Goal: Obtain resource: Download file/media

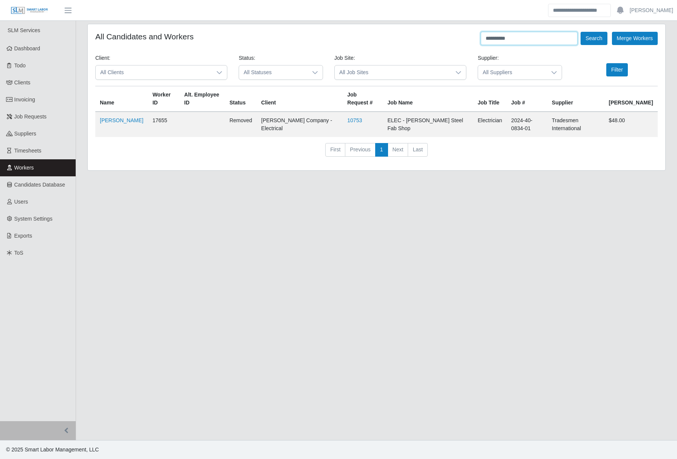
drag, startPoint x: 555, startPoint y: 40, endPoint x: 415, endPoint y: 43, distance: 140.0
click at [415, 43] on div "**********" at bounding box center [376, 38] width 563 height 13
click at [581, 32] on button "Search" at bounding box center [594, 38] width 26 height 13
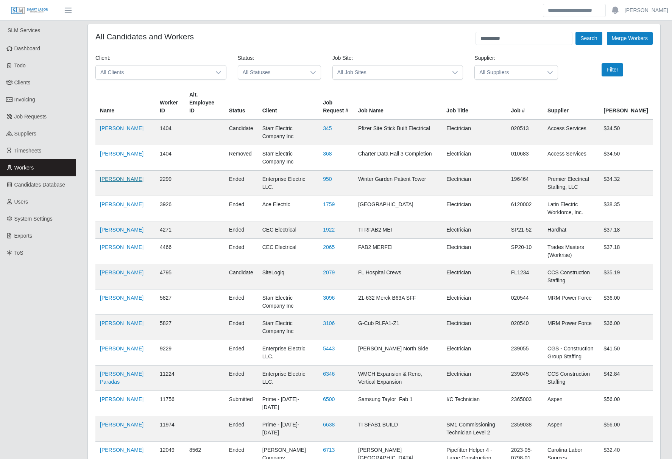
click at [115, 176] on link "Jose Perez" at bounding box center [122, 179] width 44 height 6
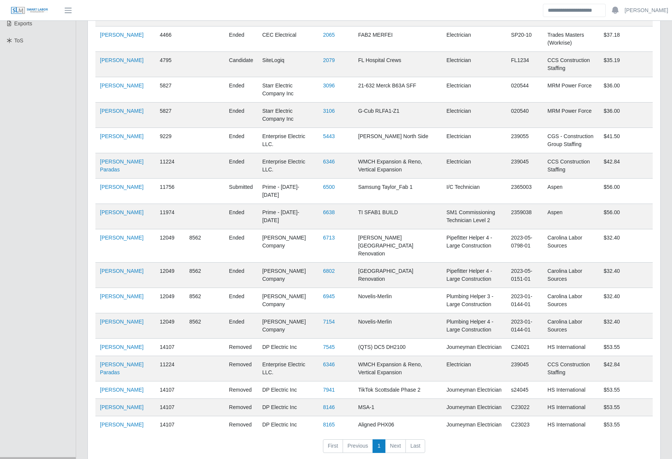
scroll to position [216, 0]
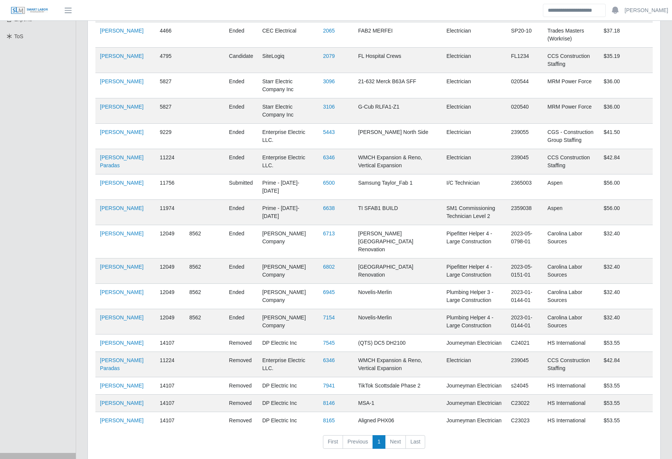
click at [392, 435] on li "Next" at bounding box center [395, 442] width 20 height 14
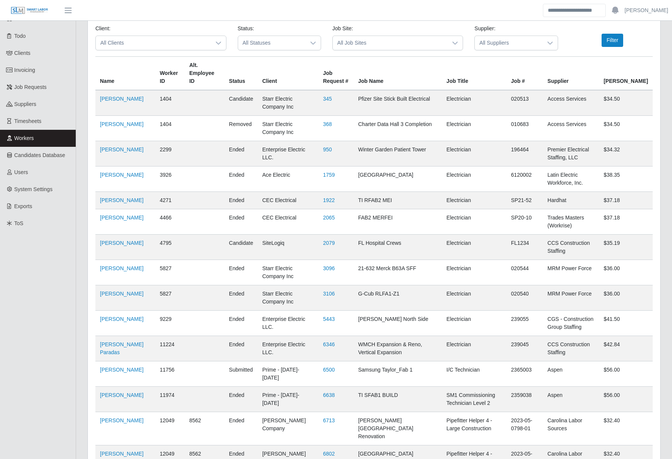
scroll to position [0, 0]
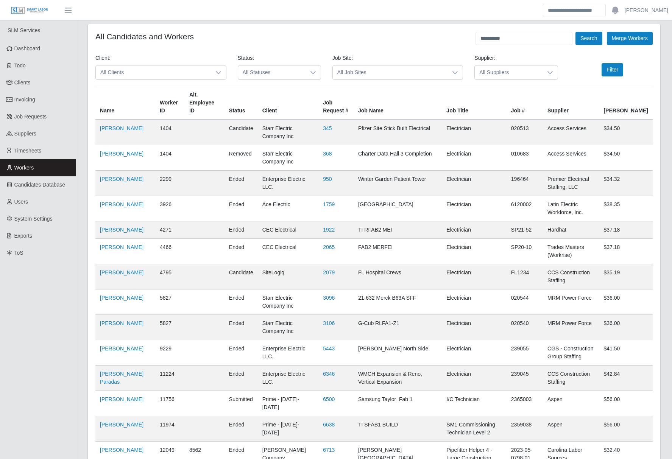
click at [107, 345] on link "Jose Perez" at bounding box center [122, 348] width 44 height 6
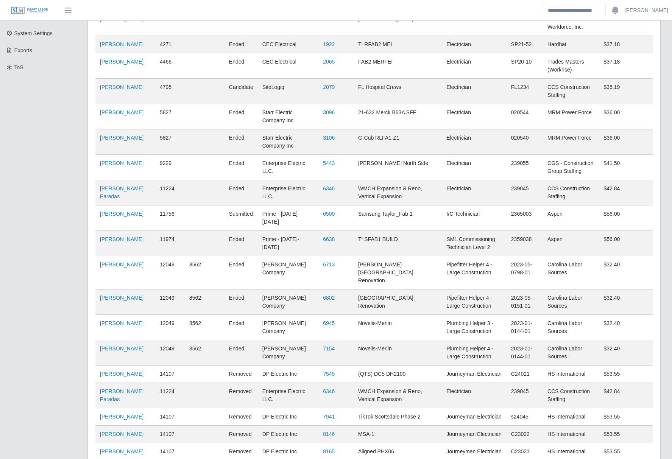
scroll to position [189, 0]
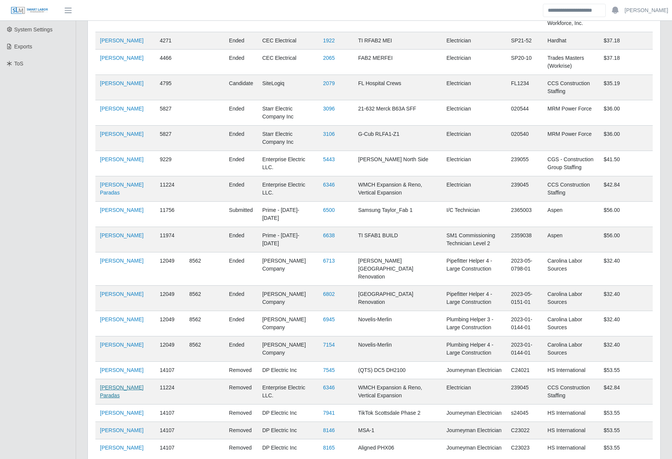
click at [113, 384] on link "Jose Perez Paradas" at bounding box center [122, 391] width 44 height 14
click at [109, 182] on link "Jose Perez Paradas" at bounding box center [122, 189] width 44 height 14
click at [114, 156] on link "Jose Perez" at bounding box center [122, 159] width 44 height 6
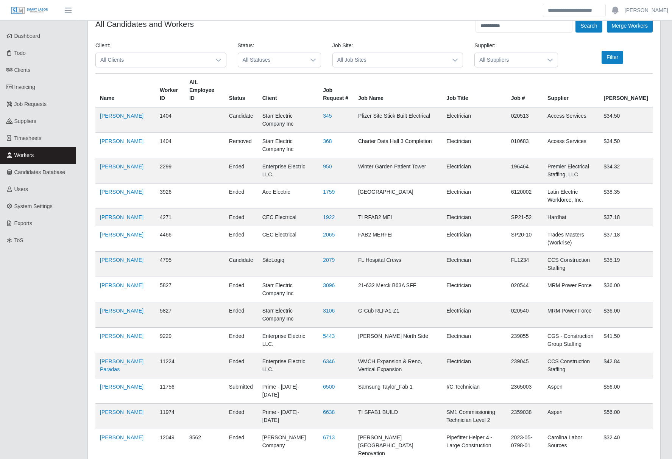
scroll to position [0, 0]
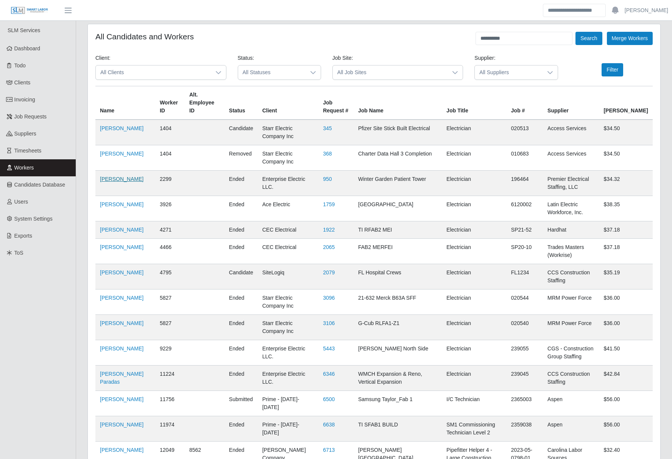
click at [112, 176] on link "Jose Perez" at bounding box center [122, 179] width 44 height 6
click at [316, 35] on div "**********" at bounding box center [373, 38] width 557 height 13
drag, startPoint x: 528, startPoint y: 39, endPoint x: 424, endPoint y: 45, distance: 104.3
click at [424, 45] on form "**********" at bounding box center [373, 351] width 557 height 639
click at [575, 32] on button "Search" at bounding box center [588, 38] width 26 height 13
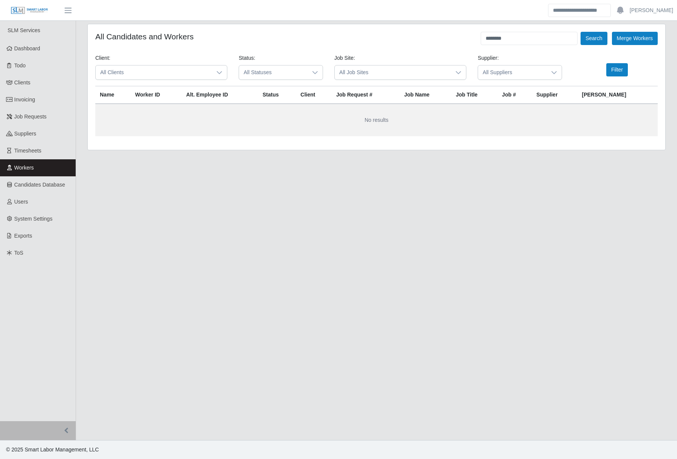
click at [630, 335] on main "All Candidates and Workers ******** Search Merge Workers Client: All Clients St…" at bounding box center [376, 230] width 601 height 419
drag, startPoint x: 521, startPoint y: 39, endPoint x: 351, endPoint y: 45, distance: 170.0
click at [351, 45] on div "All Candidates and Workers ******** Search Merge Workers" at bounding box center [376, 38] width 563 height 13
click at [581, 32] on button "Search" at bounding box center [594, 38] width 26 height 13
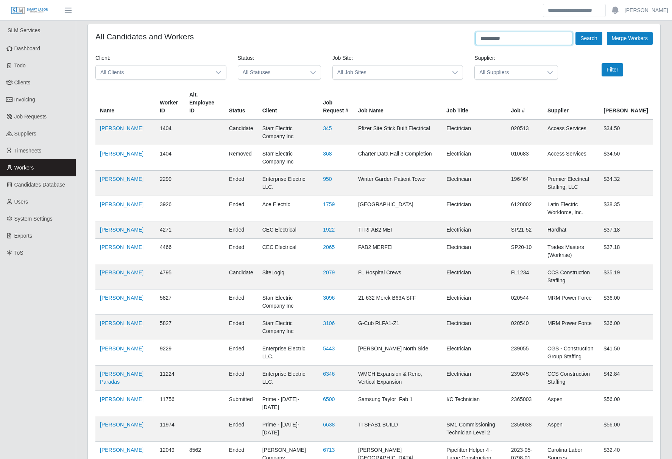
drag, startPoint x: 530, startPoint y: 44, endPoint x: 436, endPoint y: 47, distance: 94.3
click at [436, 47] on form "**********" at bounding box center [373, 351] width 557 height 639
click at [575, 32] on button "Search" at bounding box center [588, 38] width 26 height 13
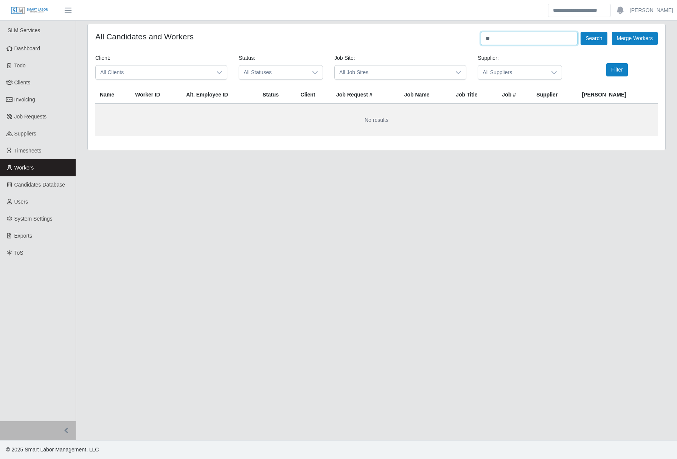
type input "*"
type input "****"
click at [581, 32] on button "Search" at bounding box center [594, 38] width 26 height 13
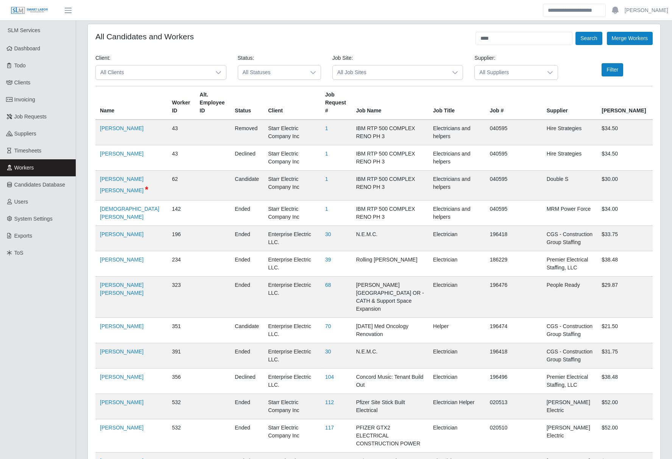
click at [547, 73] on icon at bounding box center [550, 73] width 6 height 6
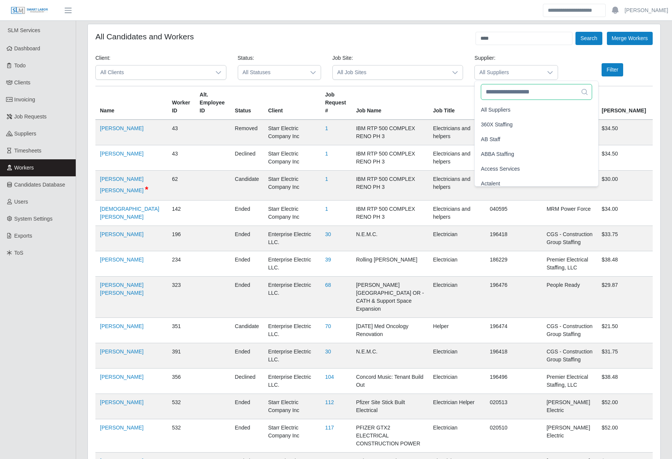
click at [534, 92] on input "text" at bounding box center [536, 92] width 111 height 16
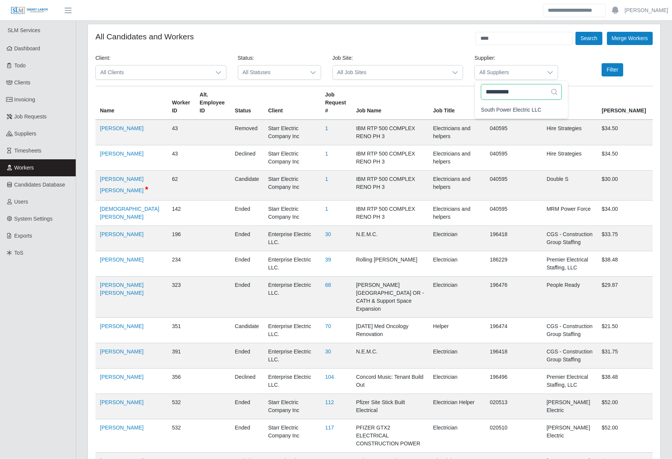
type input "**********"
click at [615, 72] on button "Filter" at bounding box center [612, 69] width 22 height 13
click at [550, 73] on icon at bounding box center [549, 72] width 5 height 3
click at [516, 94] on input "**********" at bounding box center [521, 92] width 81 height 16
click at [534, 93] on input "**********" at bounding box center [521, 92] width 81 height 16
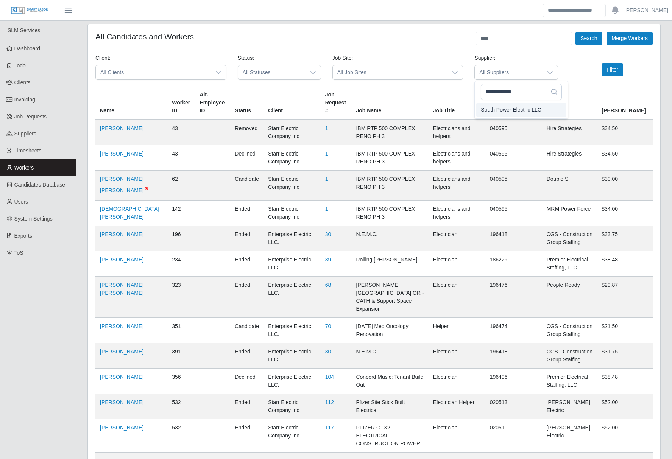
click at [527, 108] on span "South Power Electric LLC" at bounding box center [511, 110] width 61 height 8
click at [616, 72] on button "Filter" at bounding box center [612, 69] width 22 height 13
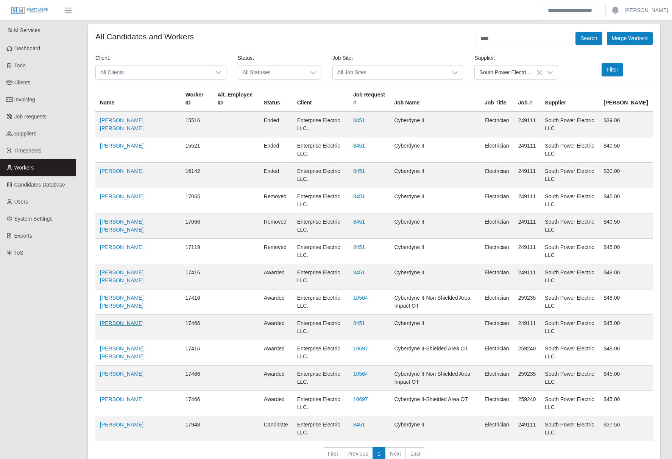
click at [121, 325] on link "[PERSON_NAME]" at bounding box center [122, 323] width 44 height 6
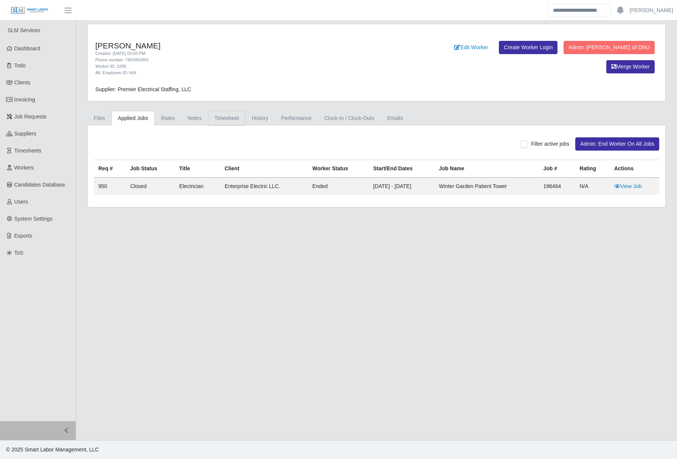
click at [225, 117] on link "Timesheet" at bounding box center [226, 118] width 37 height 15
click at [227, 111] on link "Timesheet" at bounding box center [226, 118] width 37 height 15
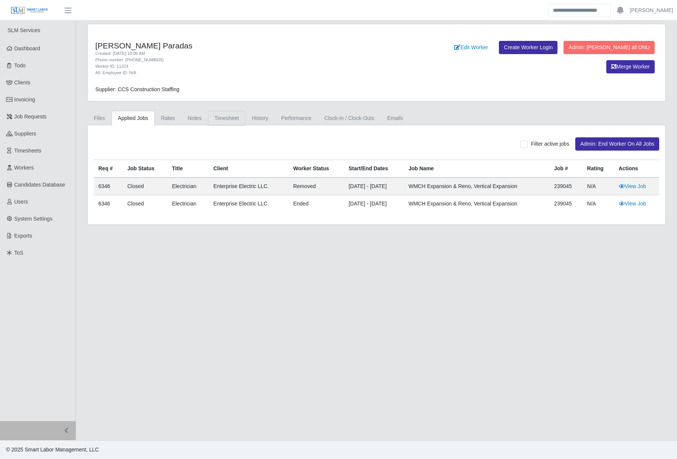
click at [230, 115] on link "Timesheet" at bounding box center [226, 118] width 37 height 15
click at [236, 117] on link "Timesheet" at bounding box center [226, 118] width 37 height 15
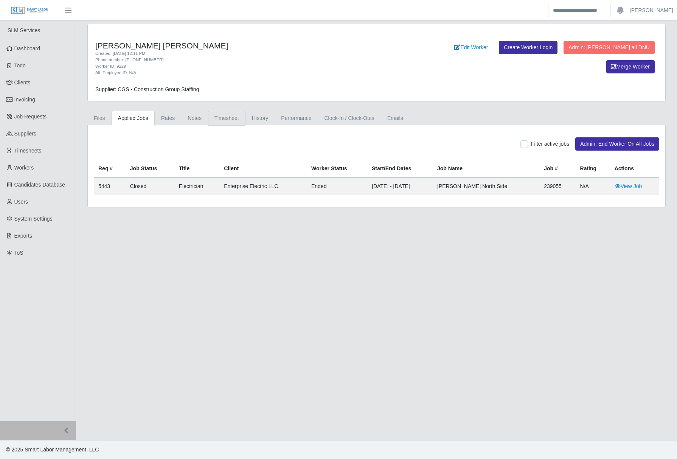
click at [226, 119] on link "Timesheet" at bounding box center [226, 118] width 37 height 15
click at [221, 119] on link "Timesheet" at bounding box center [226, 118] width 37 height 15
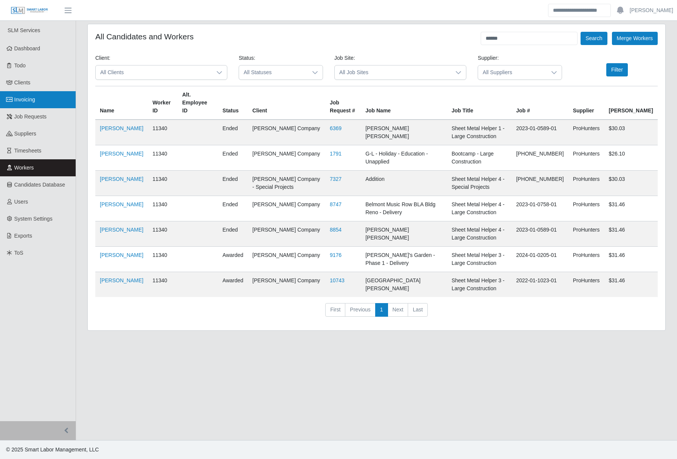
click at [17, 100] on span "Invoicing" at bounding box center [24, 99] width 21 height 6
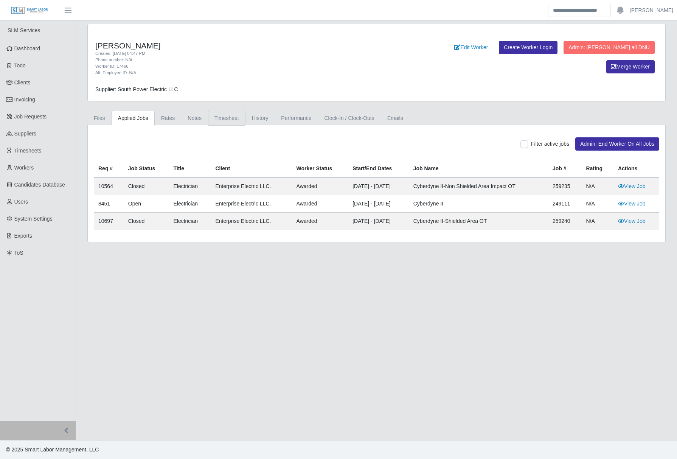
click at [232, 118] on link "Timesheet" at bounding box center [226, 118] width 37 height 15
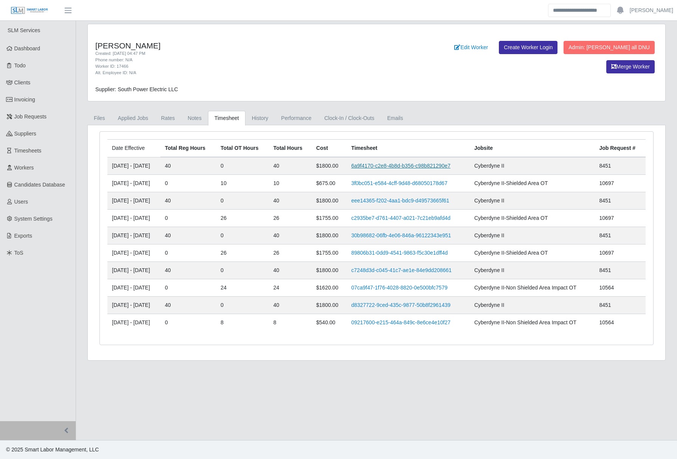
click at [376, 168] on link "6a9f4170-c2e8-4b8d-b356-c98b821290e7" at bounding box center [401, 166] width 99 height 6
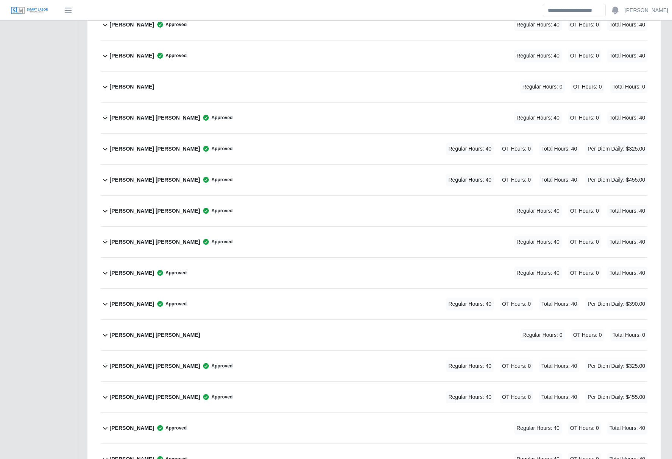
scroll to position [1778, 0]
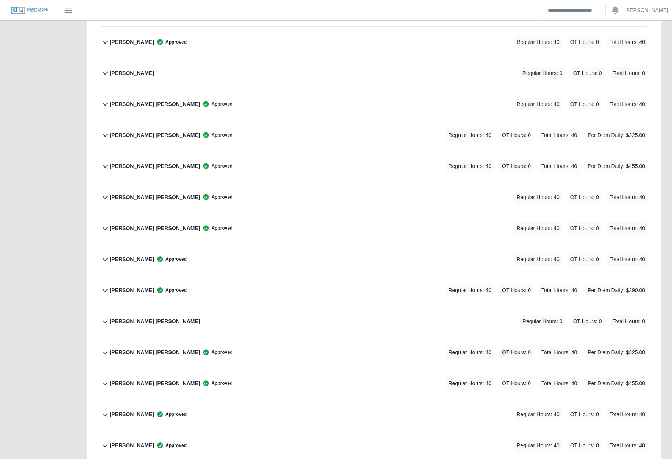
click at [136, 352] on b "Jose Lucas Perez" at bounding box center [155, 352] width 90 height 8
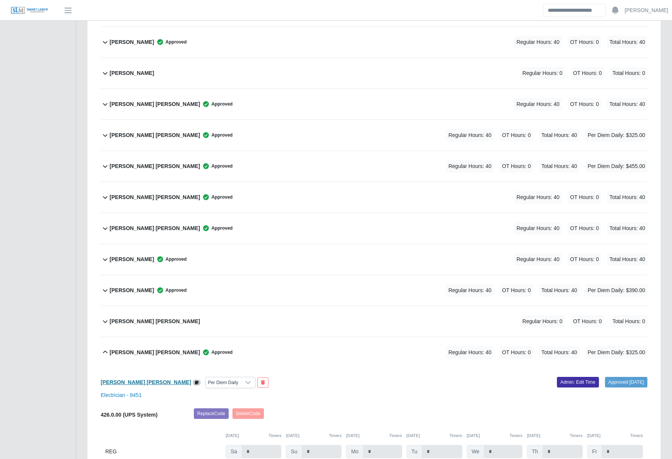
click at [112, 381] on b "Jose Lucas Perez" at bounding box center [146, 382] width 90 height 6
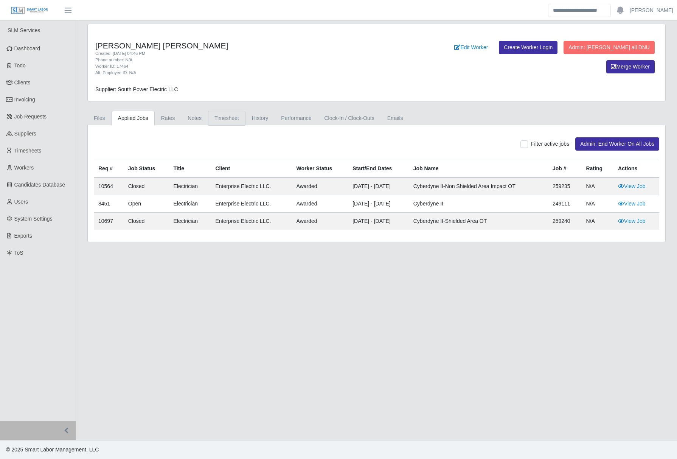
click at [224, 119] on link "Timesheet" at bounding box center [226, 118] width 37 height 15
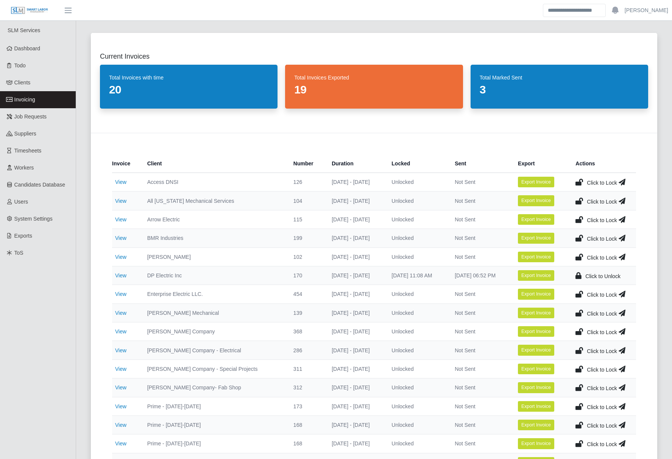
click at [26, 101] on span "Invoicing" at bounding box center [24, 99] width 21 height 6
click at [122, 182] on link "View" at bounding box center [120, 182] width 11 height 6
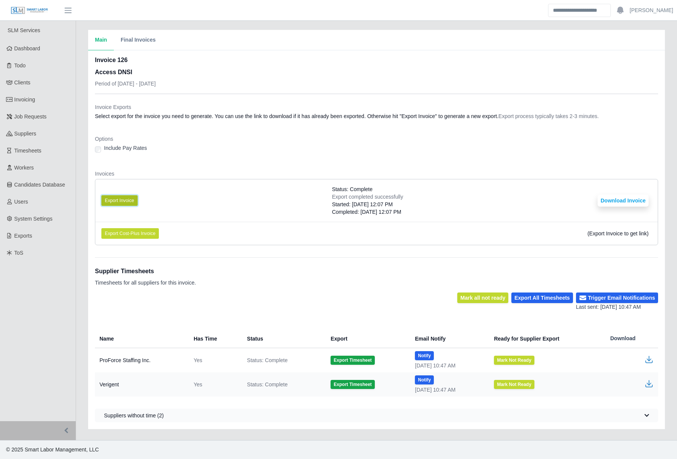
click at [133, 202] on button "Export Invoice" at bounding box center [119, 200] width 36 height 11
click at [628, 199] on button "Download Invoice" at bounding box center [623, 200] width 51 height 12
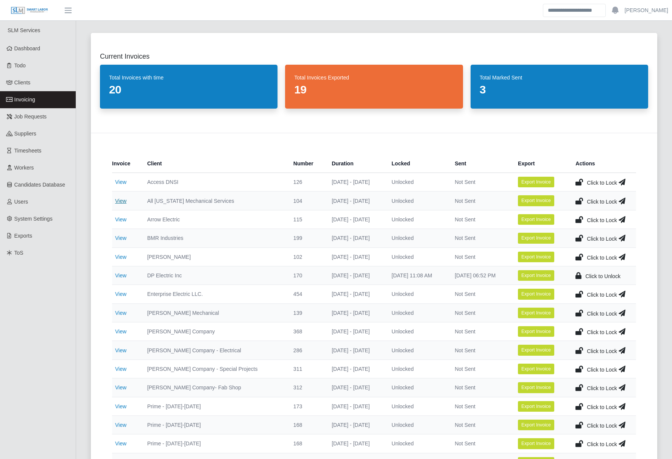
click at [119, 200] on link "View" at bounding box center [120, 201] width 11 height 6
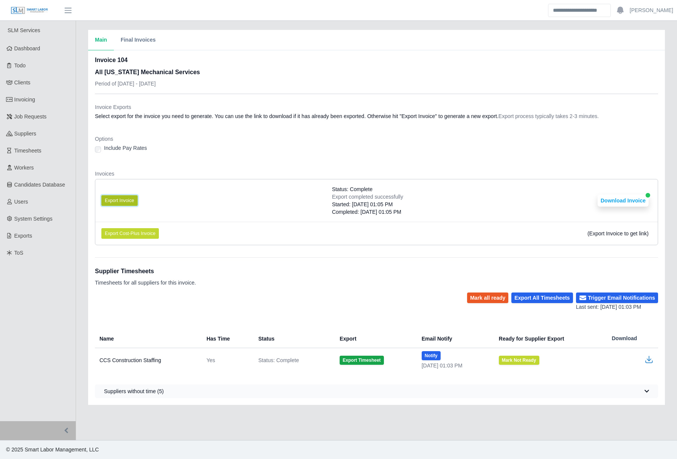
click at [128, 201] on button "Export Invoice" at bounding box center [119, 200] width 36 height 11
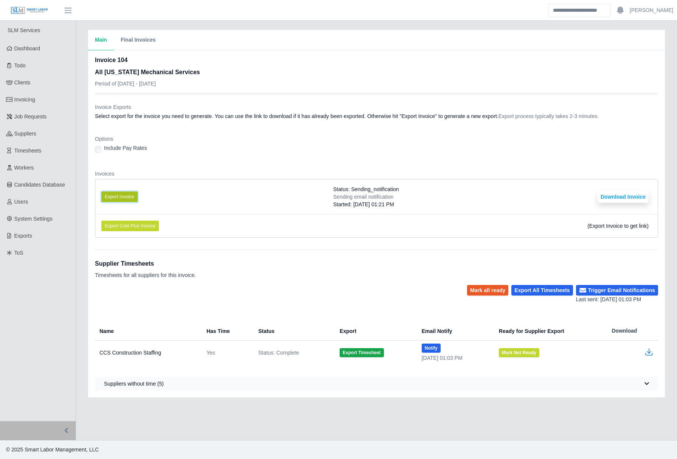
click at [122, 198] on button "Export Invoice" at bounding box center [119, 196] width 36 height 11
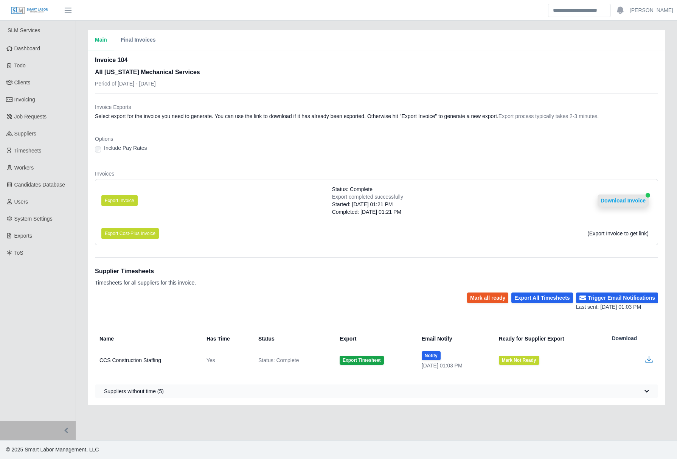
click at [624, 200] on button "Download Invoice" at bounding box center [623, 200] width 51 height 12
click at [30, 101] on span "Invoicing" at bounding box center [24, 99] width 21 height 6
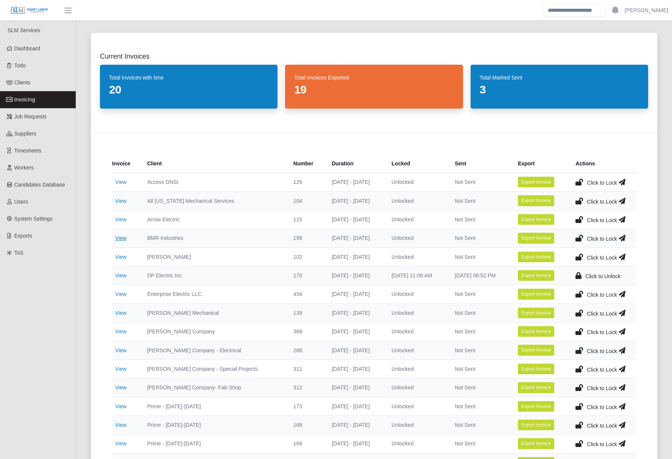
click at [116, 236] on link "View" at bounding box center [120, 238] width 11 height 6
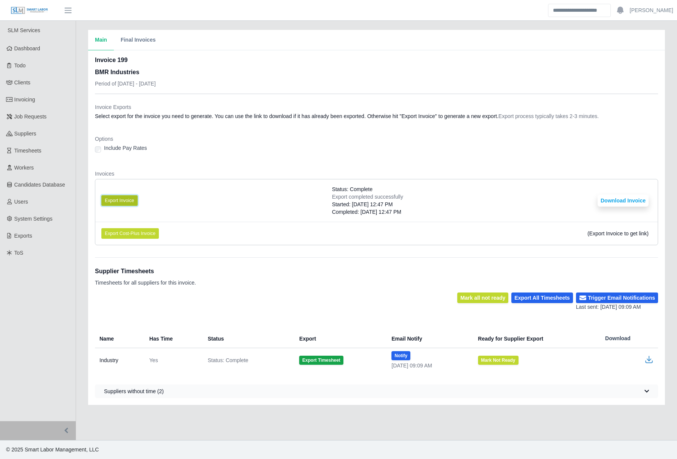
click at [121, 201] on button "Export Invoice" at bounding box center [119, 200] width 36 height 11
click at [616, 203] on button "Download Invoice" at bounding box center [623, 200] width 51 height 12
click at [18, 100] on span "Invoicing" at bounding box center [24, 99] width 21 height 6
click at [30, 96] on span "Invoicing" at bounding box center [24, 99] width 21 height 6
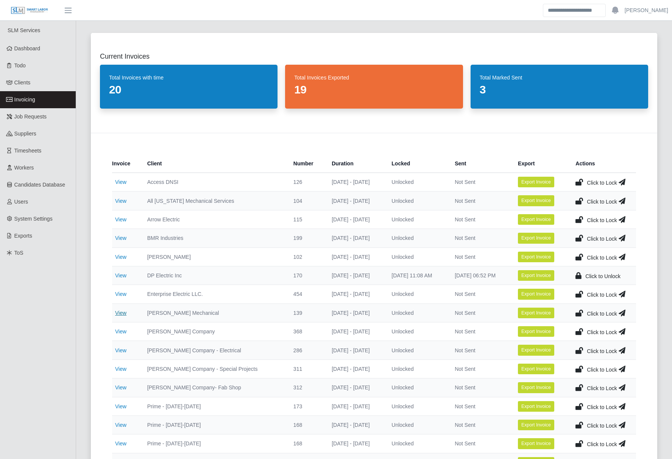
click at [119, 313] on link "View" at bounding box center [120, 313] width 11 height 6
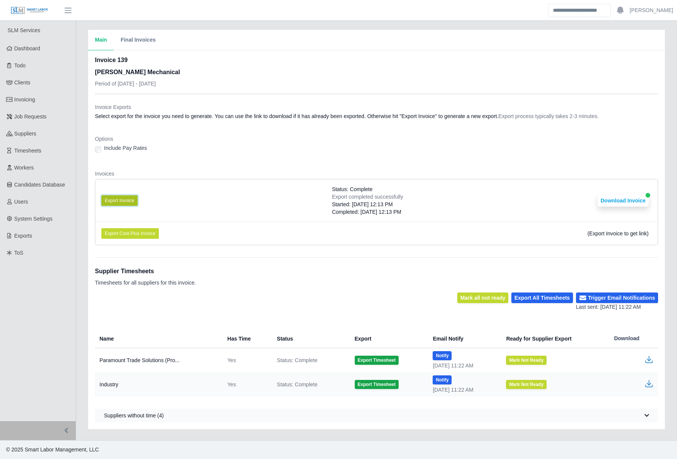
click at [129, 199] on button "Export Invoice" at bounding box center [119, 200] width 36 height 11
click at [618, 199] on button "Download Invoice" at bounding box center [623, 200] width 51 height 12
click at [20, 100] on span "Invoicing" at bounding box center [24, 99] width 21 height 6
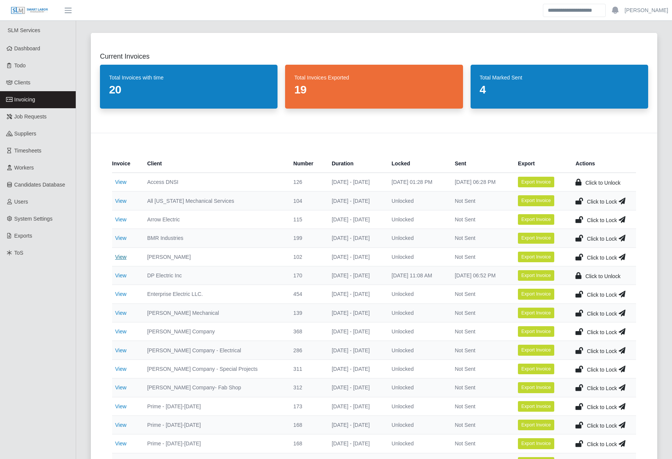
click at [121, 254] on link "View" at bounding box center [120, 257] width 11 height 6
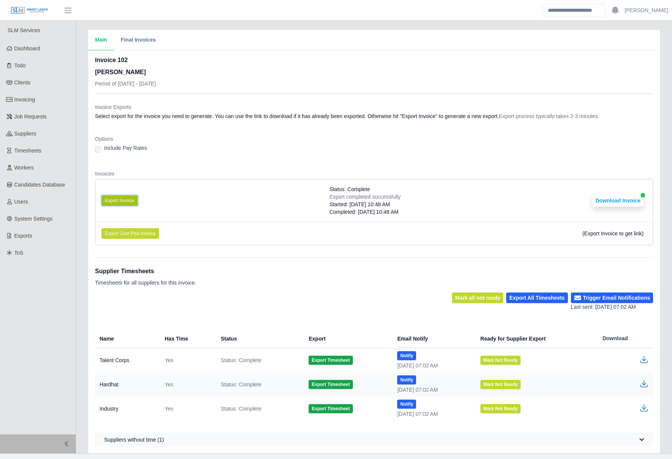
click at [121, 200] on button "Export Invoice" at bounding box center [119, 200] width 36 height 11
click at [608, 199] on button "Download Invoice" at bounding box center [617, 200] width 51 height 12
click at [25, 98] on span "Invoicing" at bounding box center [24, 99] width 21 height 6
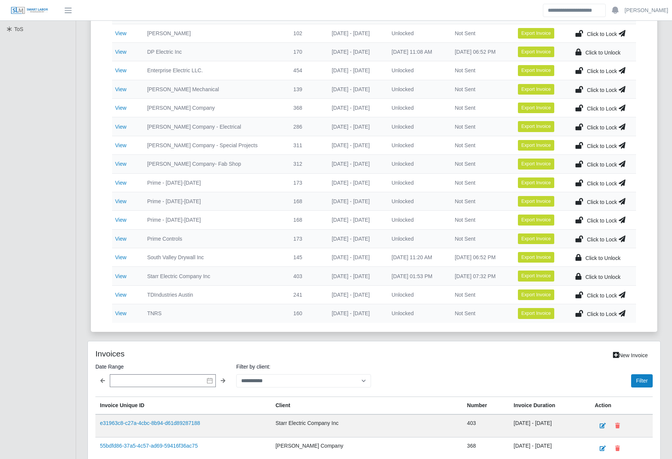
scroll to position [227, 0]
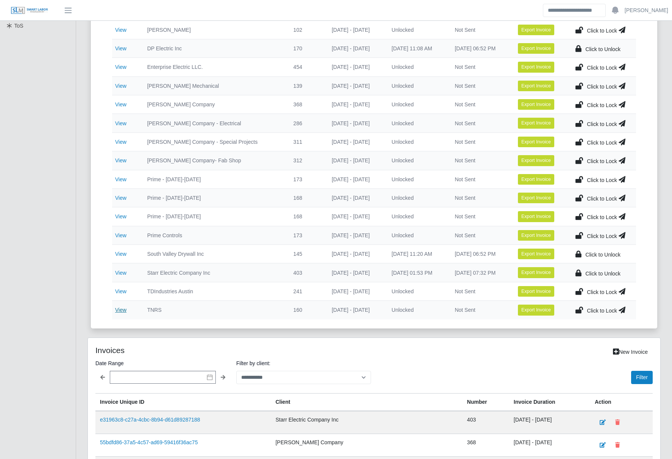
click at [120, 309] on link "View" at bounding box center [120, 310] width 11 height 6
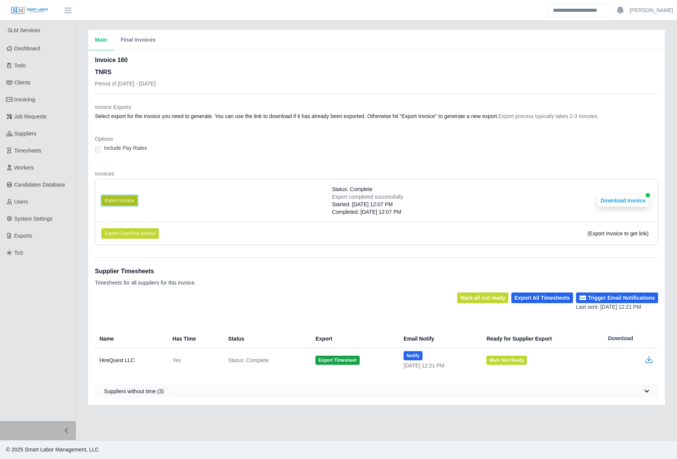
click at [117, 198] on button "Export Invoice" at bounding box center [119, 200] width 36 height 11
click at [610, 199] on button "Download Invoice" at bounding box center [623, 200] width 51 height 12
click at [23, 166] on span "Workers" at bounding box center [24, 168] width 20 height 6
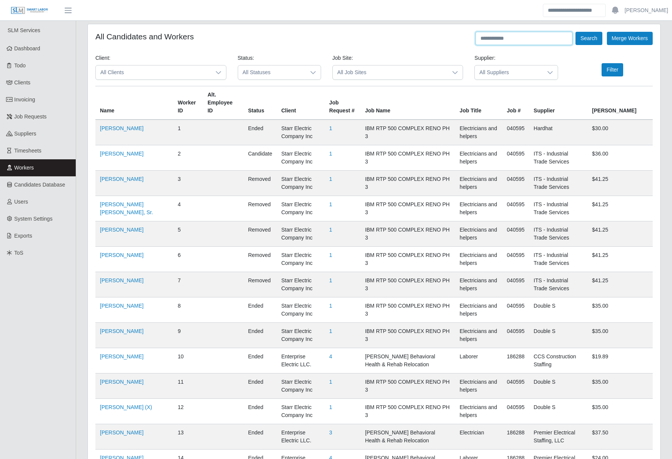
click at [540, 42] on input "text" at bounding box center [523, 38] width 97 height 13
type input "****"
click at [549, 73] on icon at bounding box center [549, 72] width 5 height 3
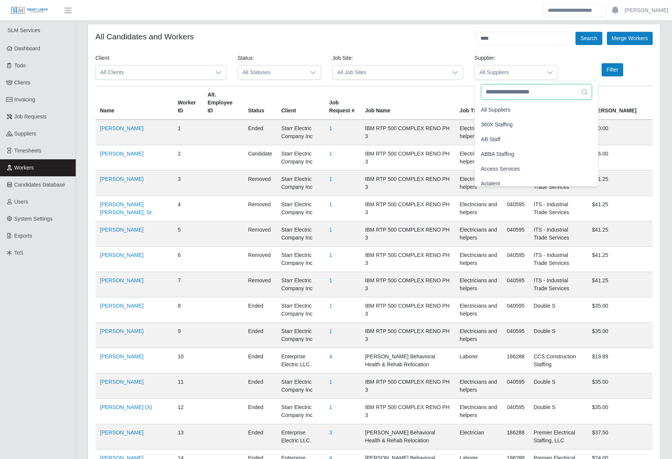
click at [529, 93] on input "text" at bounding box center [536, 92] width 111 height 16
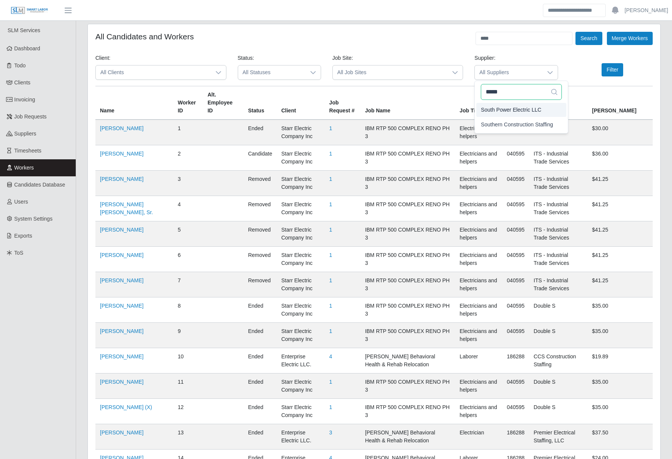
type input "*****"
click at [621, 68] on button "Filter" at bounding box center [612, 69] width 22 height 13
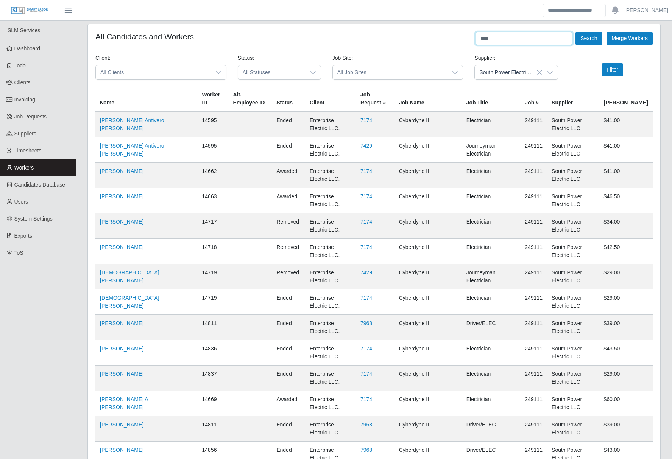
click at [521, 38] on input "****" at bounding box center [523, 38] width 97 height 13
click at [589, 37] on button "Search" at bounding box center [588, 38] width 26 height 13
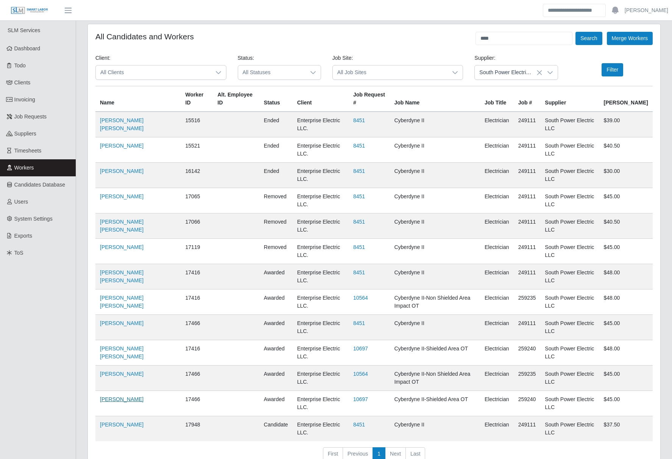
click at [128, 398] on link "Bertilia Magaly Rodriguez" at bounding box center [122, 399] width 44 height 6
drag, startPoint x: 508, startPoint y: 44, endPoint x: 457, endPoint y: 44, distance: 51.5
click at [457, 44] on div "All Candidates and Workers **** Search Merge Workers" at bounding box center [373, 38] width 557 height 13
type input "****"
click at [575, 32] on button "Search" at bounding box center [588, 38] width 26 height 13
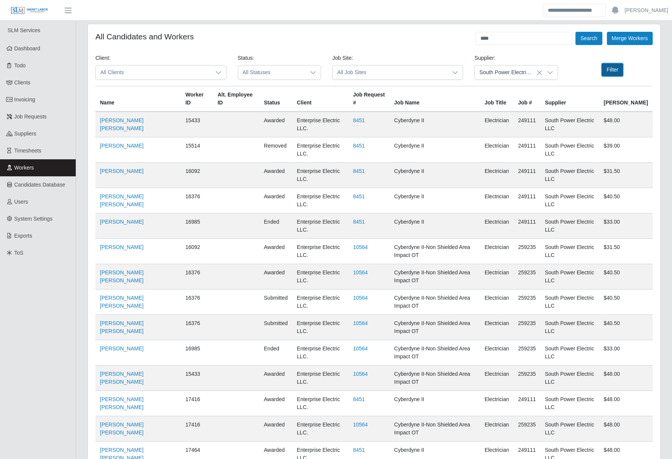
click at [618, 68] on button "Filter" at bounding box center [612, 69] width 22 height 13
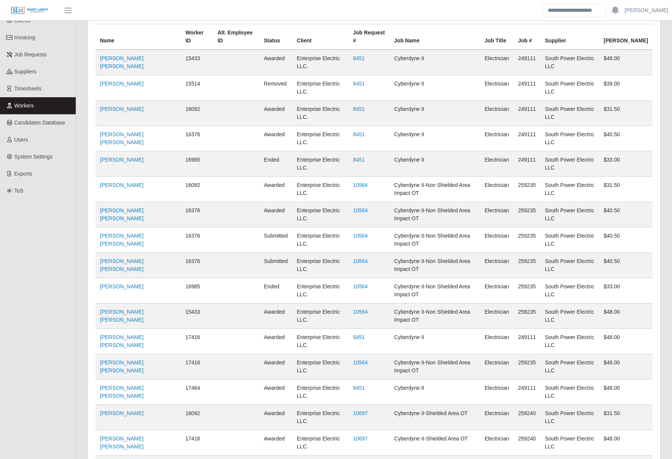
scroll to position [76, 0]
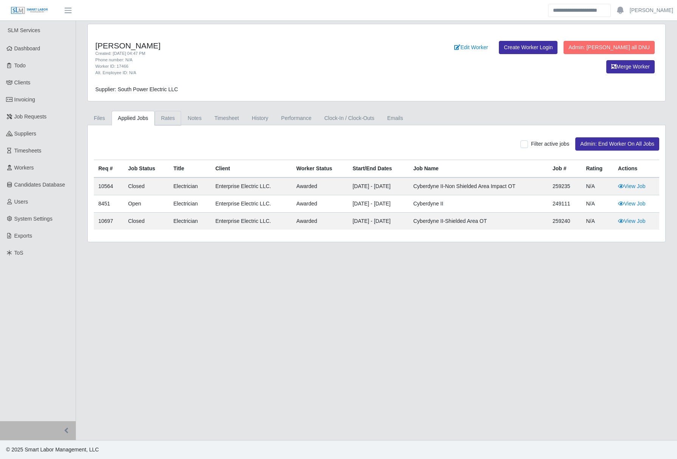
click at [166, 115] on link "Rates" at bounding box center [168, 118] width 27 height 15
